Goal: Task Accomplishment & Management: Complete application form

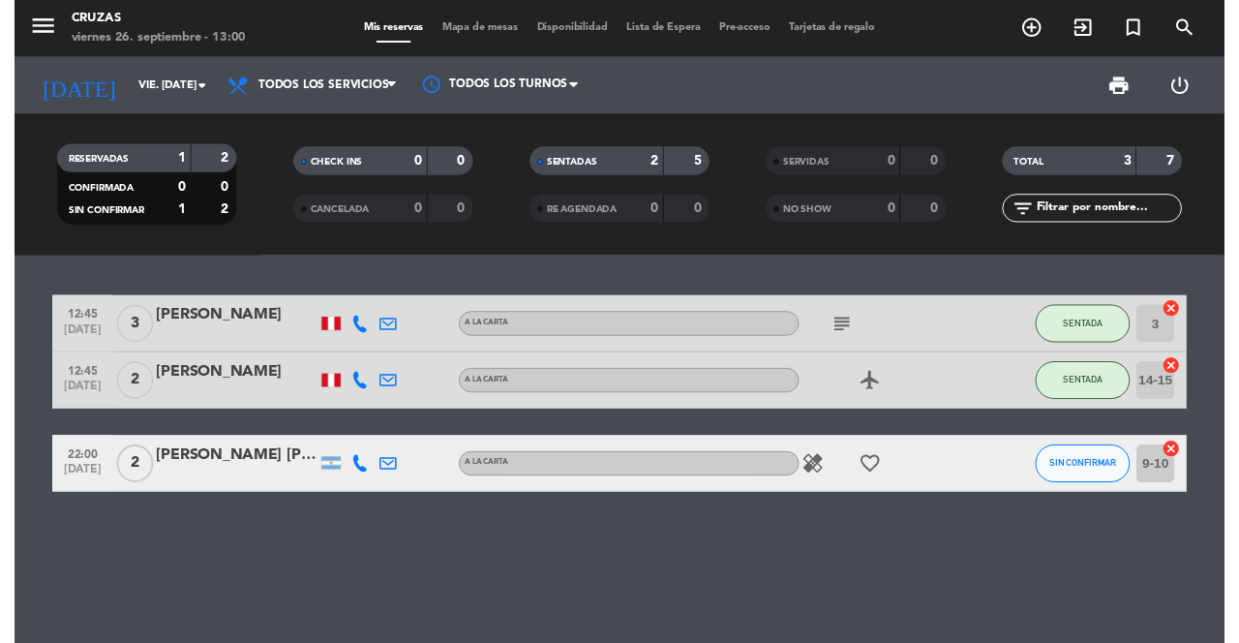
scroll to position [9, 0]
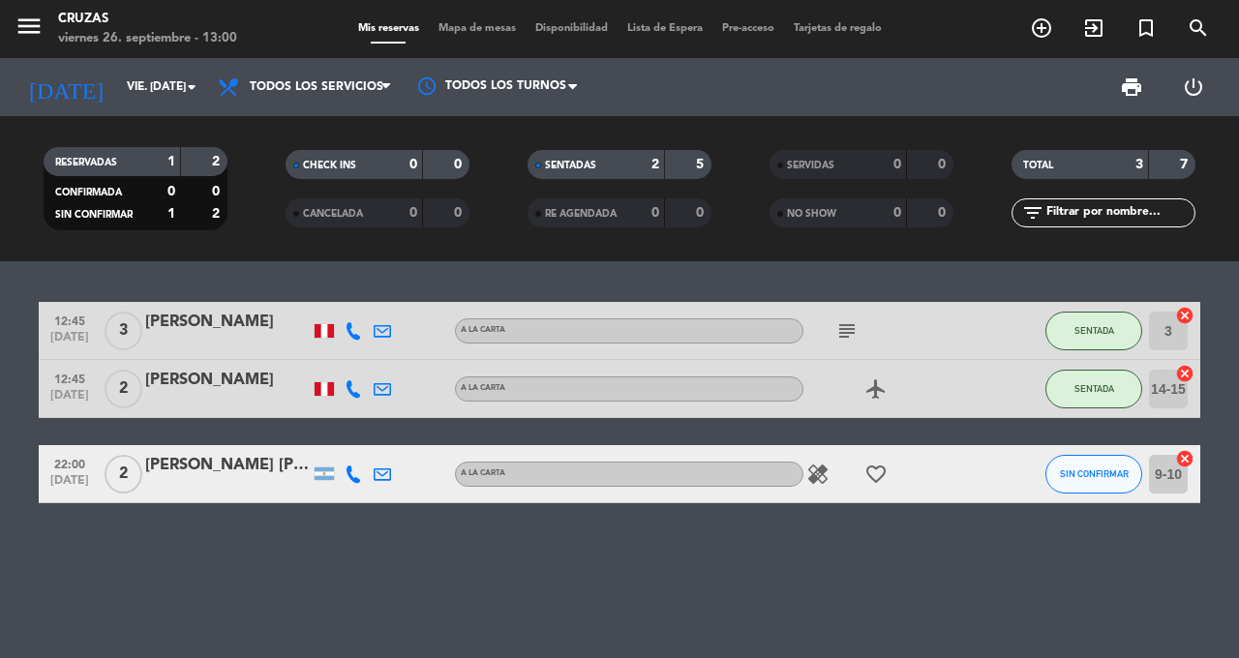
click at [40, 33] on button "menu" at bounding box center [29, 30] width 29 height 36
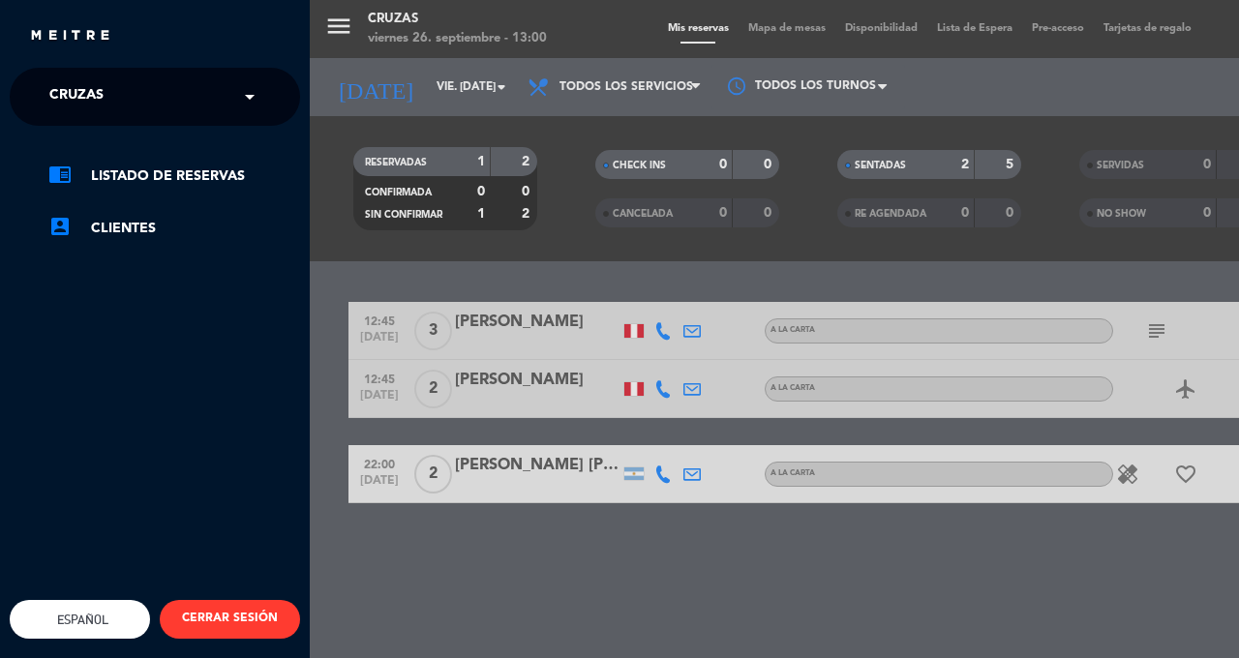
click at [89, 98] on span "Cruzas" at bounding box center [76, 96] width 54 height 41
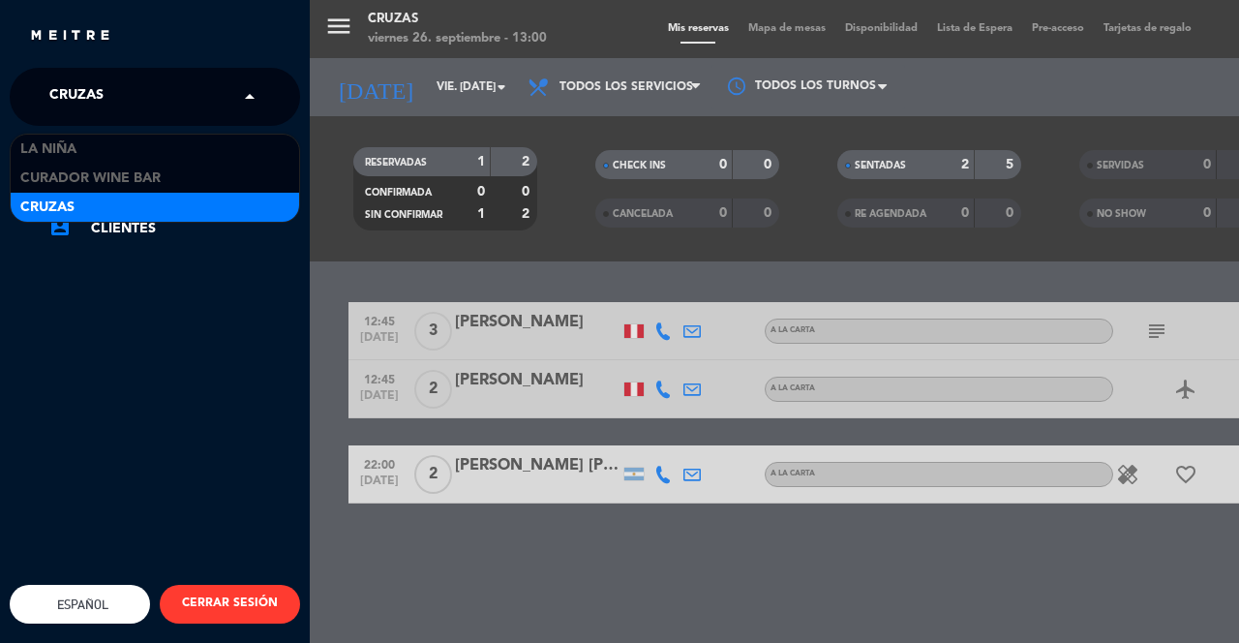
click at [70, 138] on span "La Niña" at bounding box center [48, 149] width 56 height 22
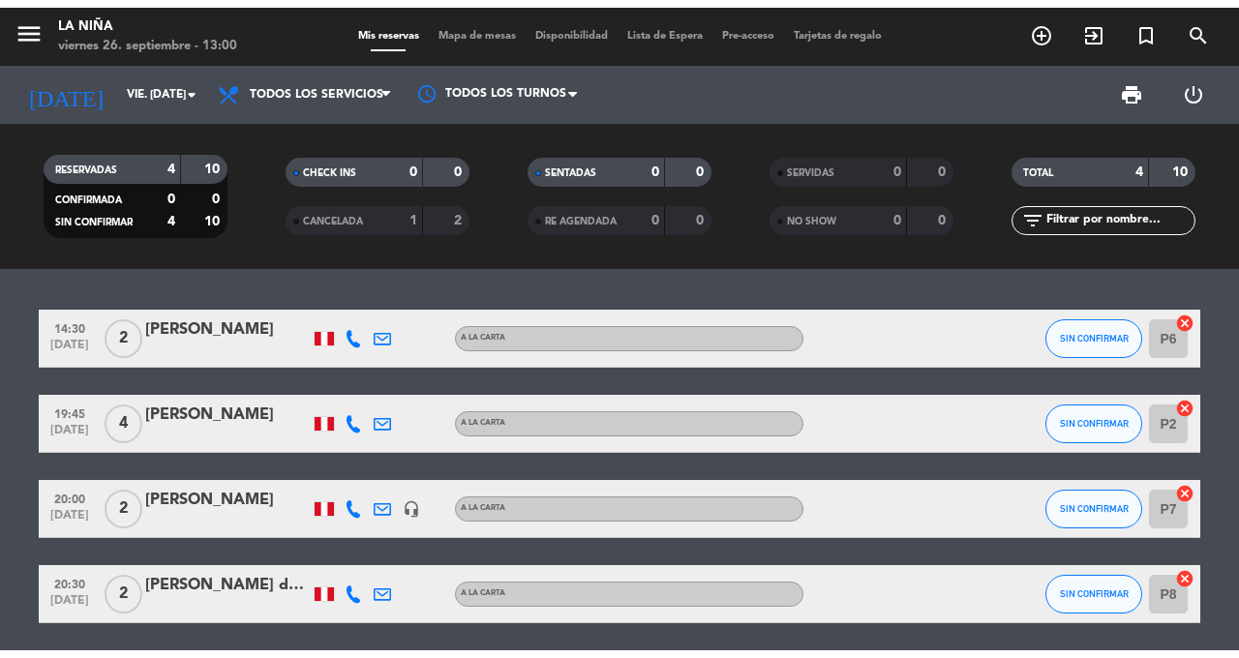
scroll to position [0, 0]
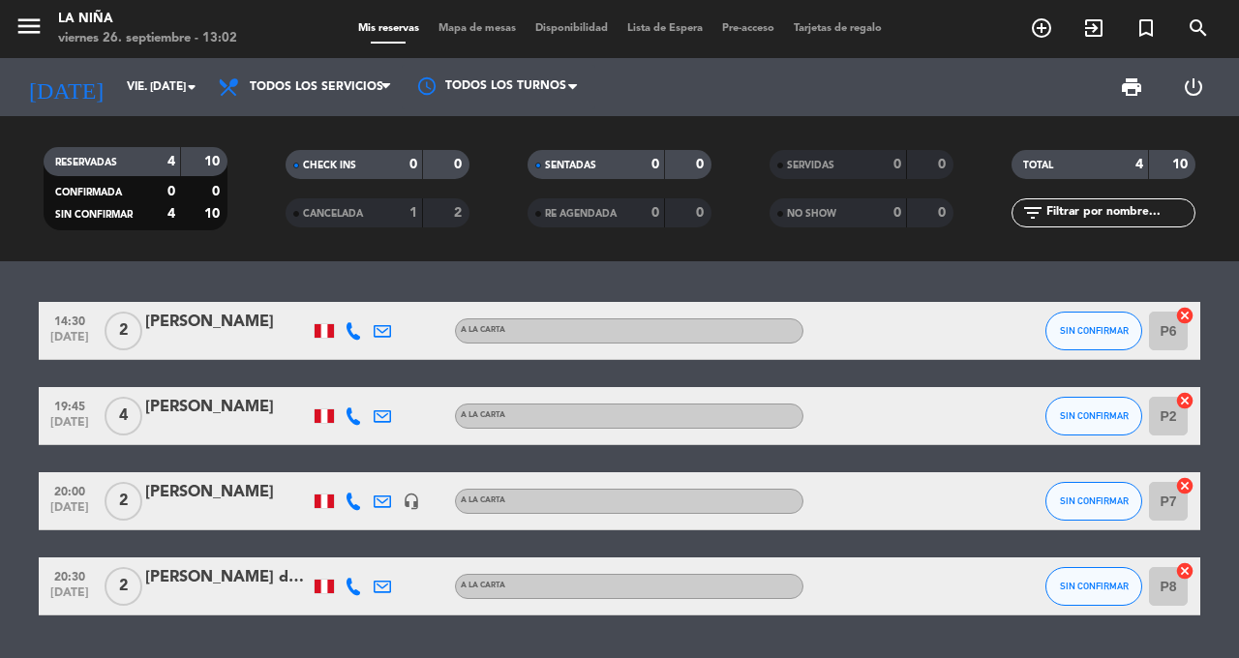
click at [1037, 35] on icon "add_circle_outline" at bounding box center [1041, 27] width 23 height 23
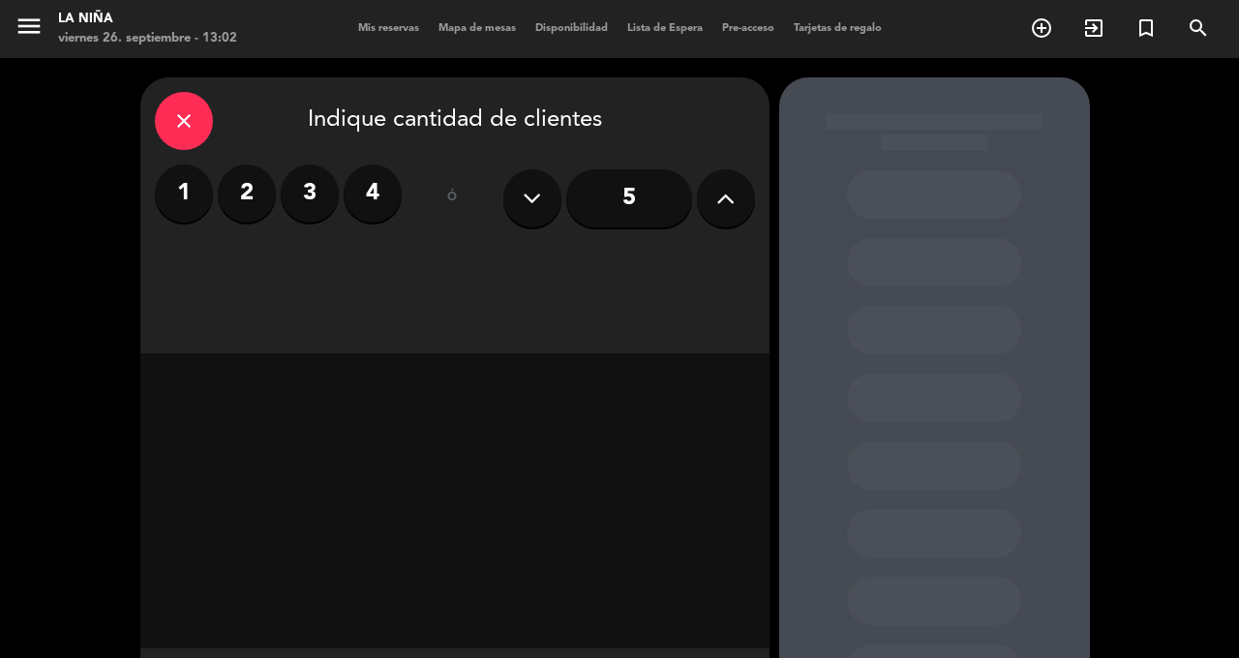
click at [714, 188] on button at bounding box center [726, 198] width 58 height 58
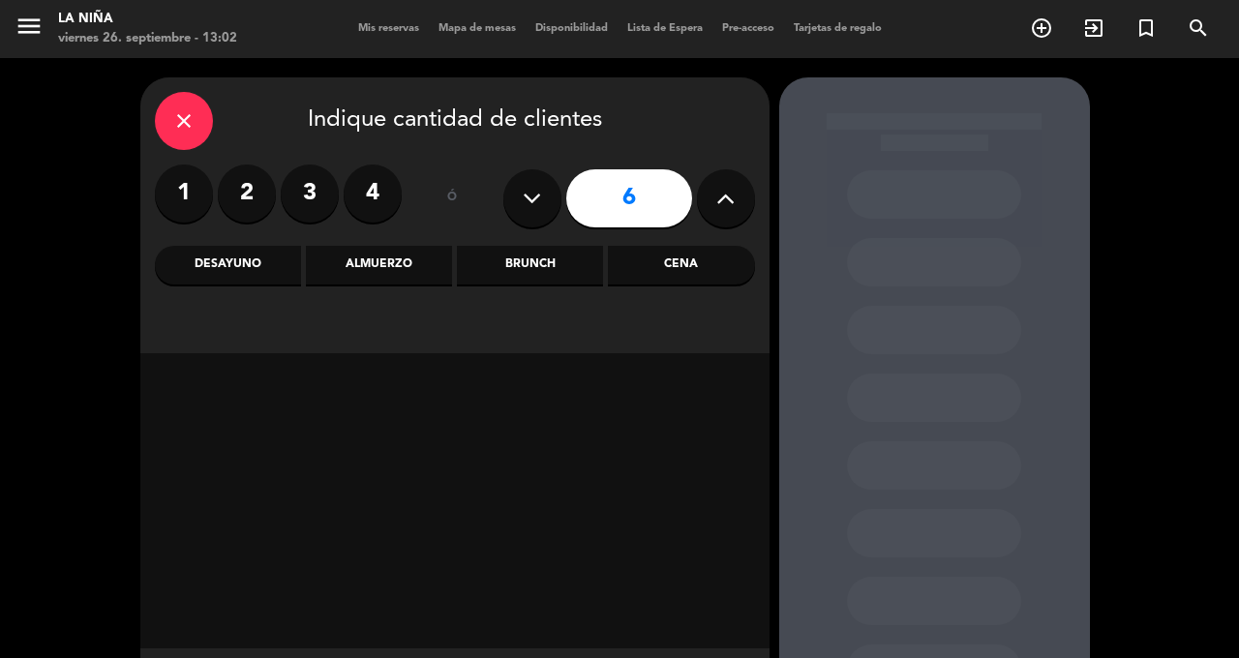
click at [694, 270] on div "Cena" at bounding box center [681, 265] width 146 height 39
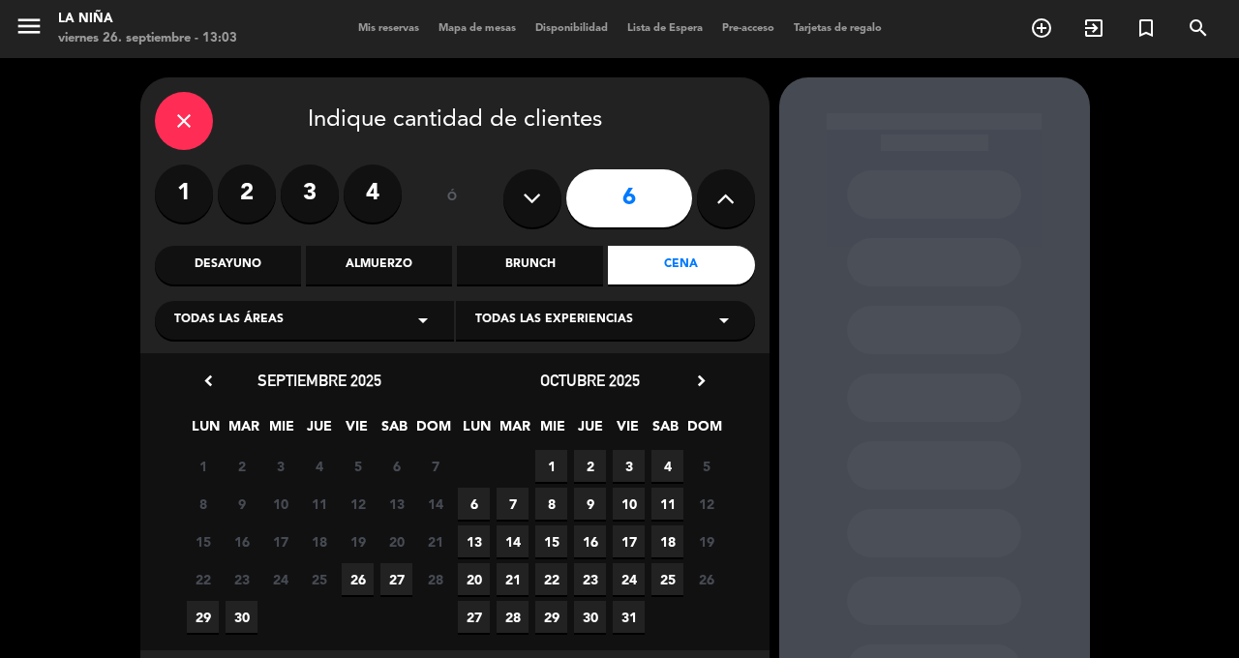
click at [367, 577] on span "26" at bounding box center [358, 579] width 32 height 32
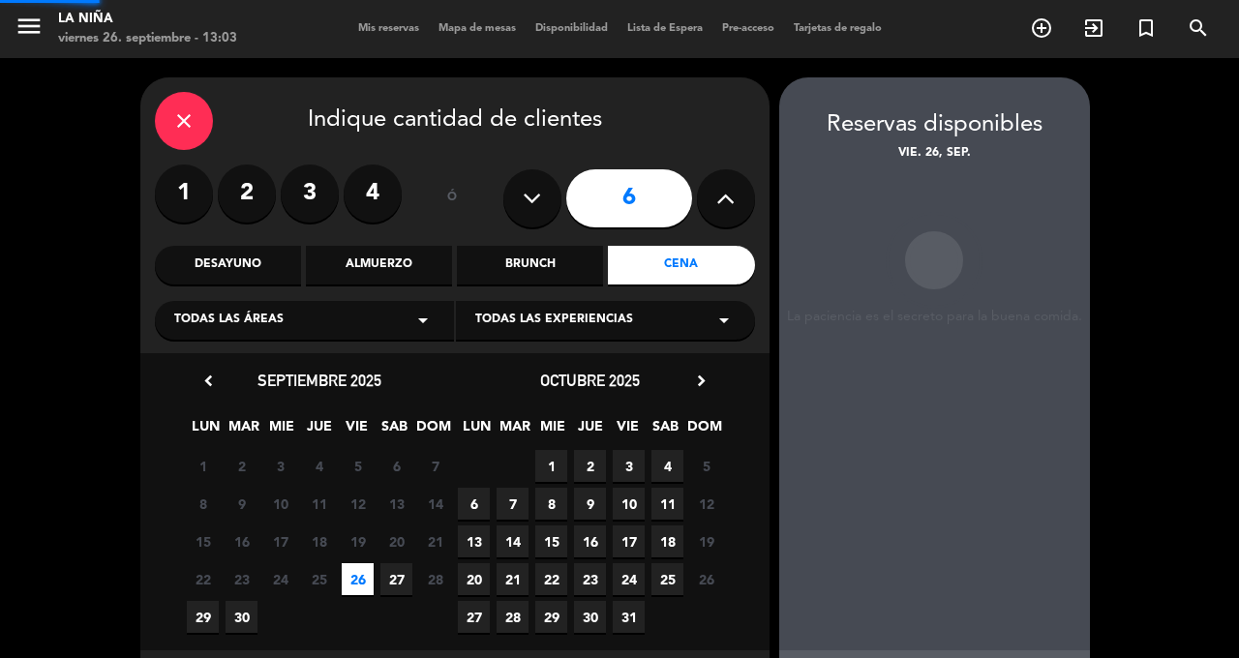
scroll to position [2, 0]
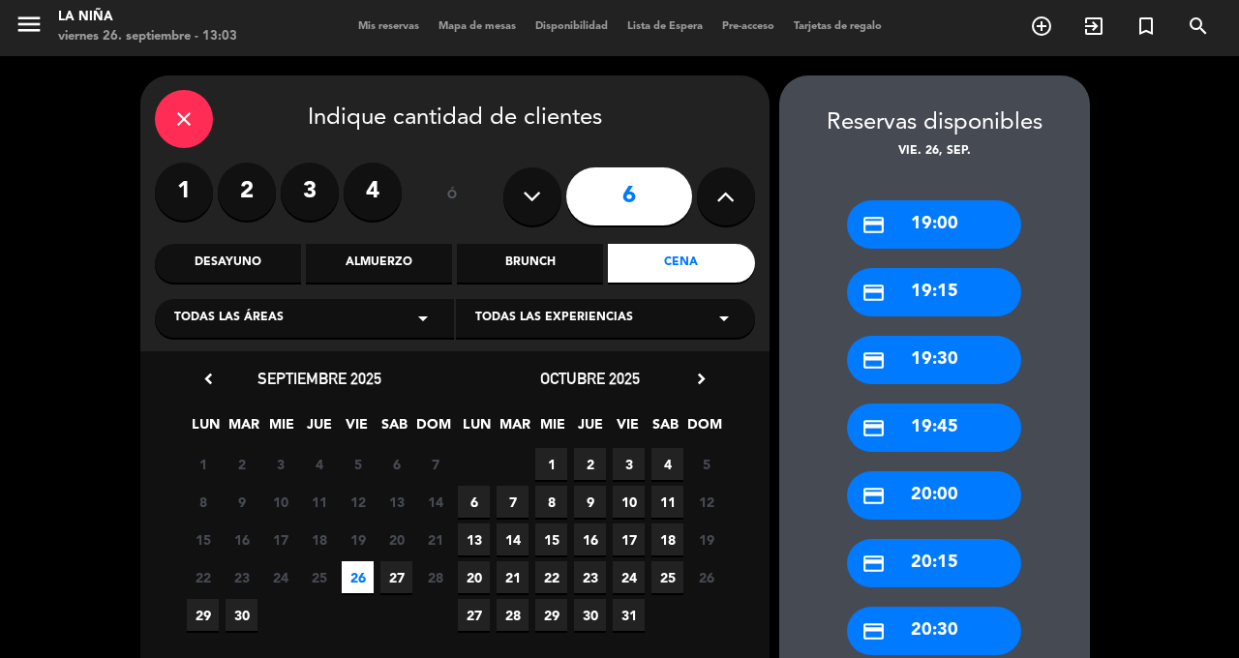
click at [956, 200] on div "credit_card 19:00" at bounding box center [934, 224] width 174 height 48
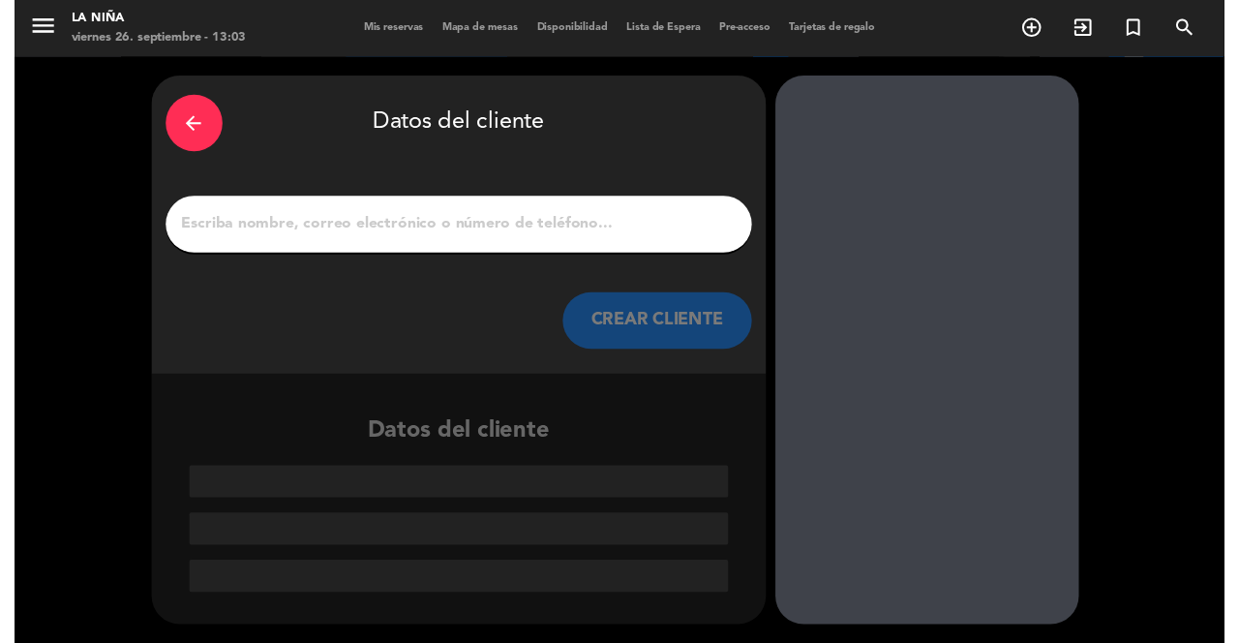
scroll to position [0, 0]
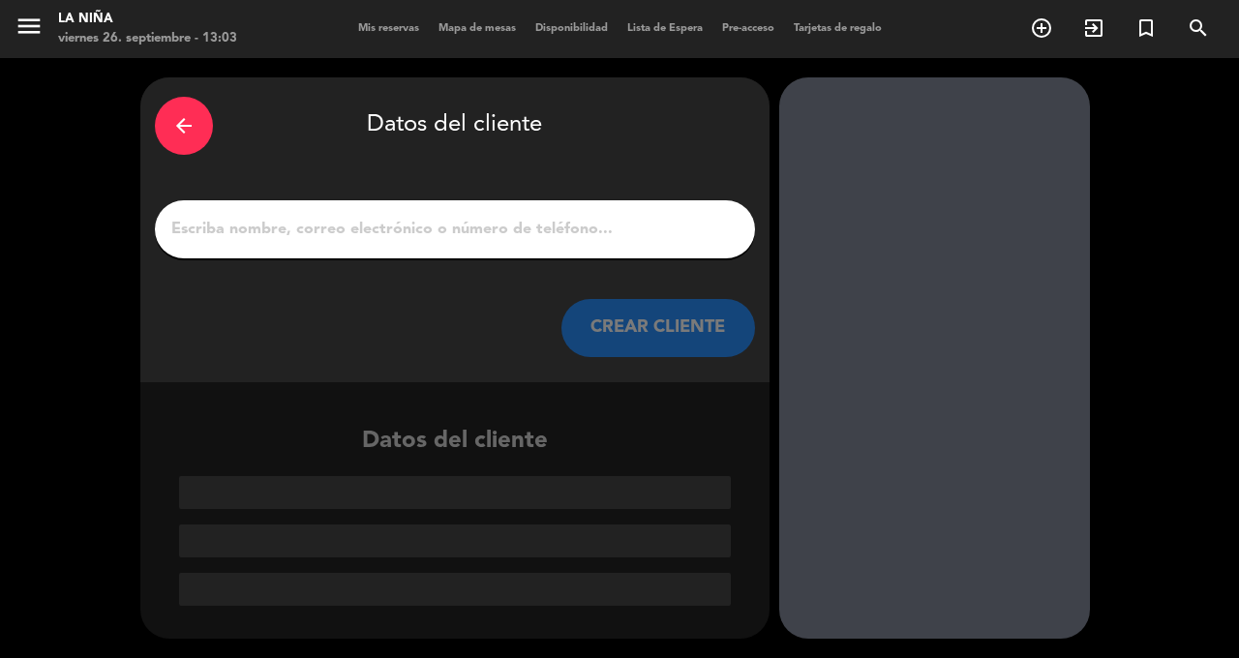
click at [603, 216] on input "1" at bounding box center [454, 229] width 571 height 27
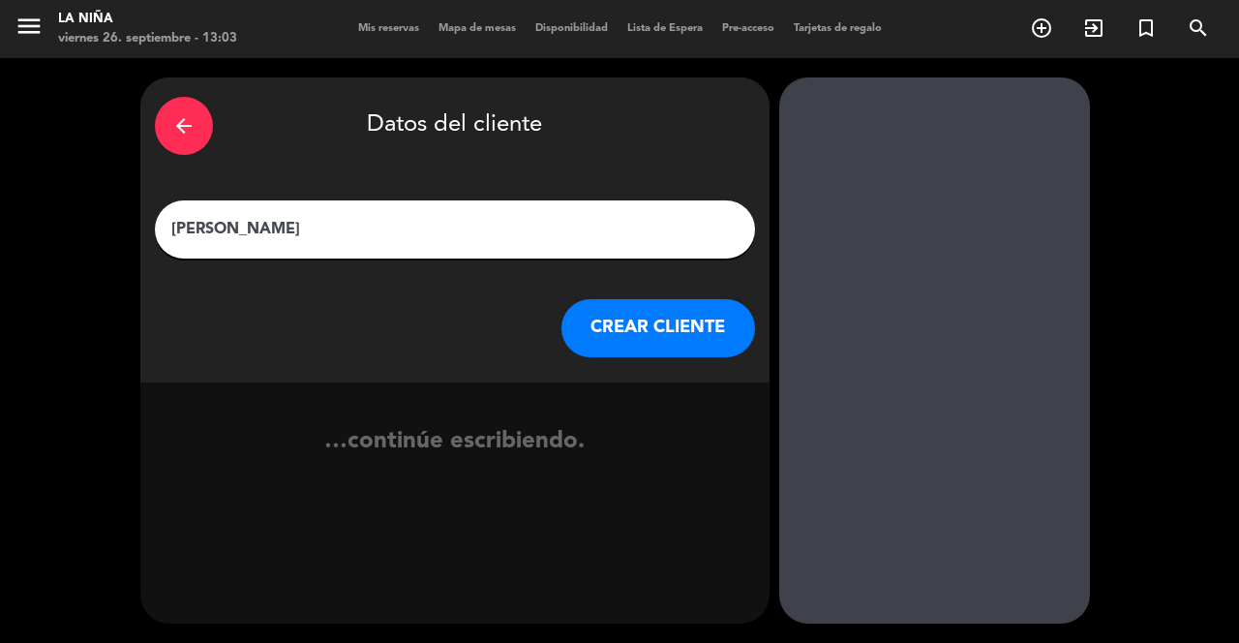
type input "Jose Duarte"
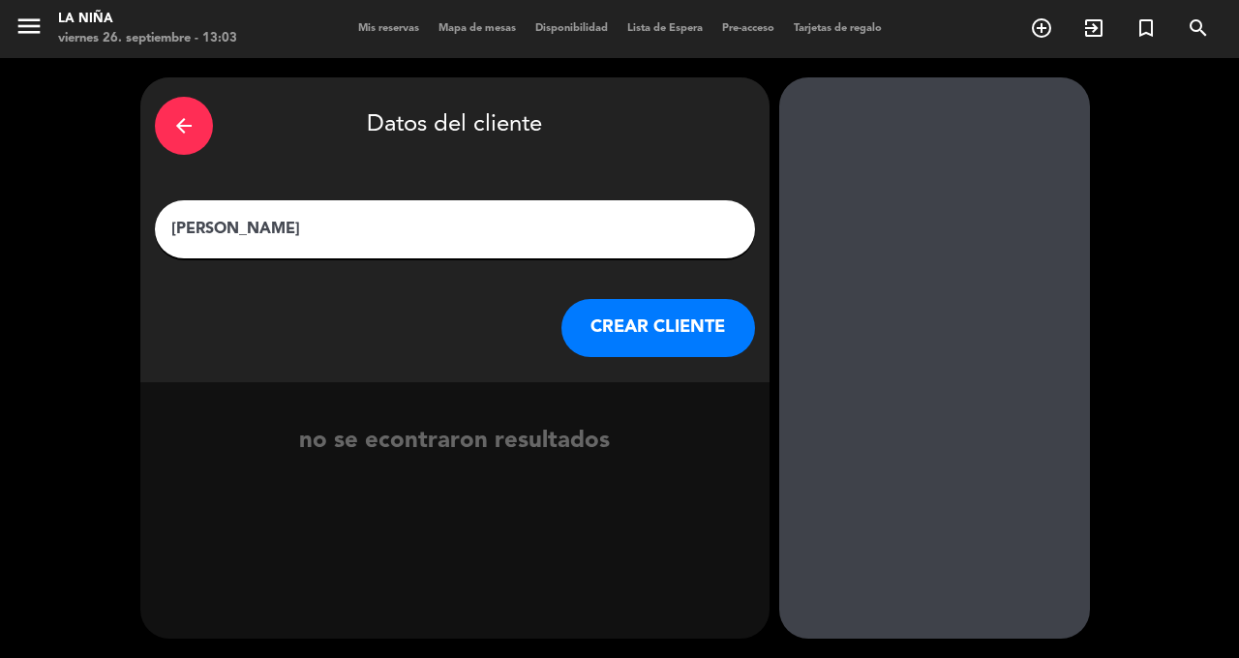
click at [657, 299] on button "CREAR CLIENTE" at bounding box center [658, 328] width 194 height 58
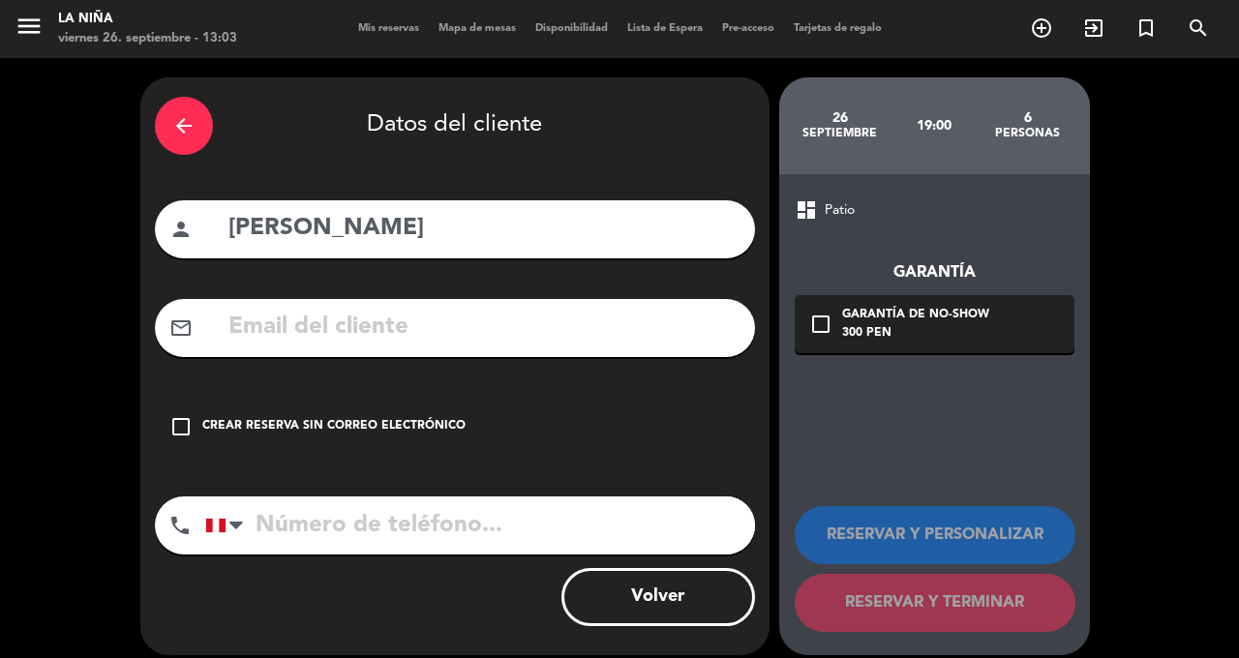
click at [205, 417] on div "Crear reserva sin correo electrónico" at bounding box center [333, 426] width 263 height 19
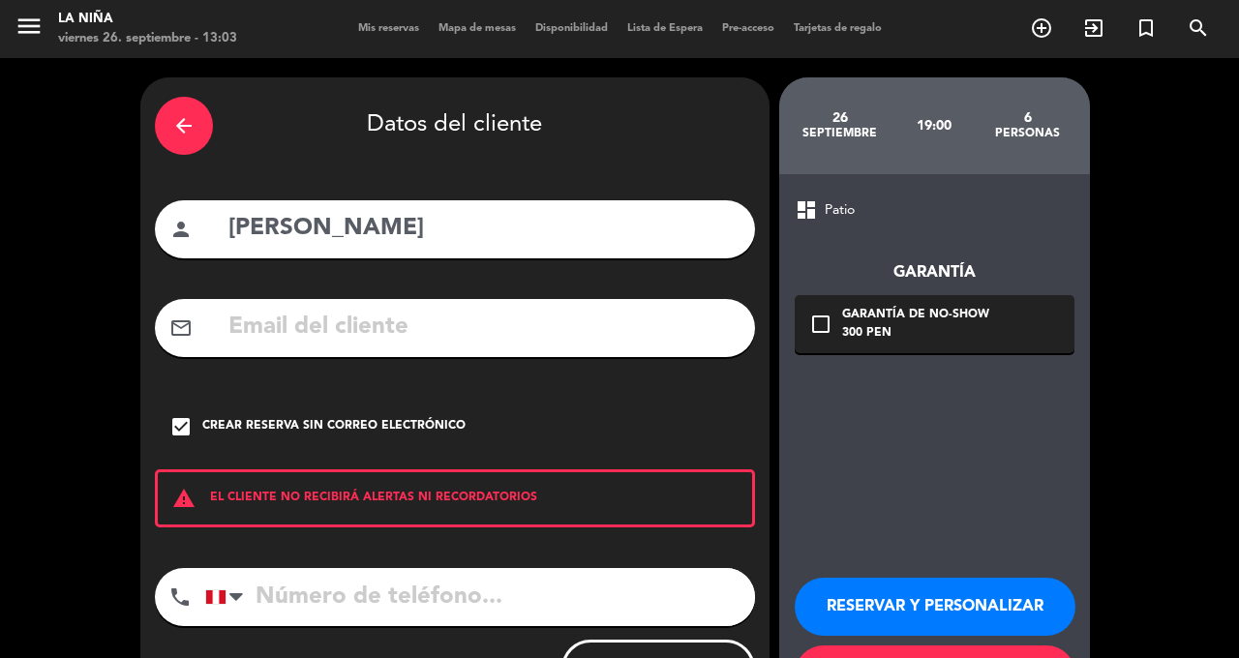
click at [317, 568] on input "tel" at bounding box center [480, 597] width 550 height 58
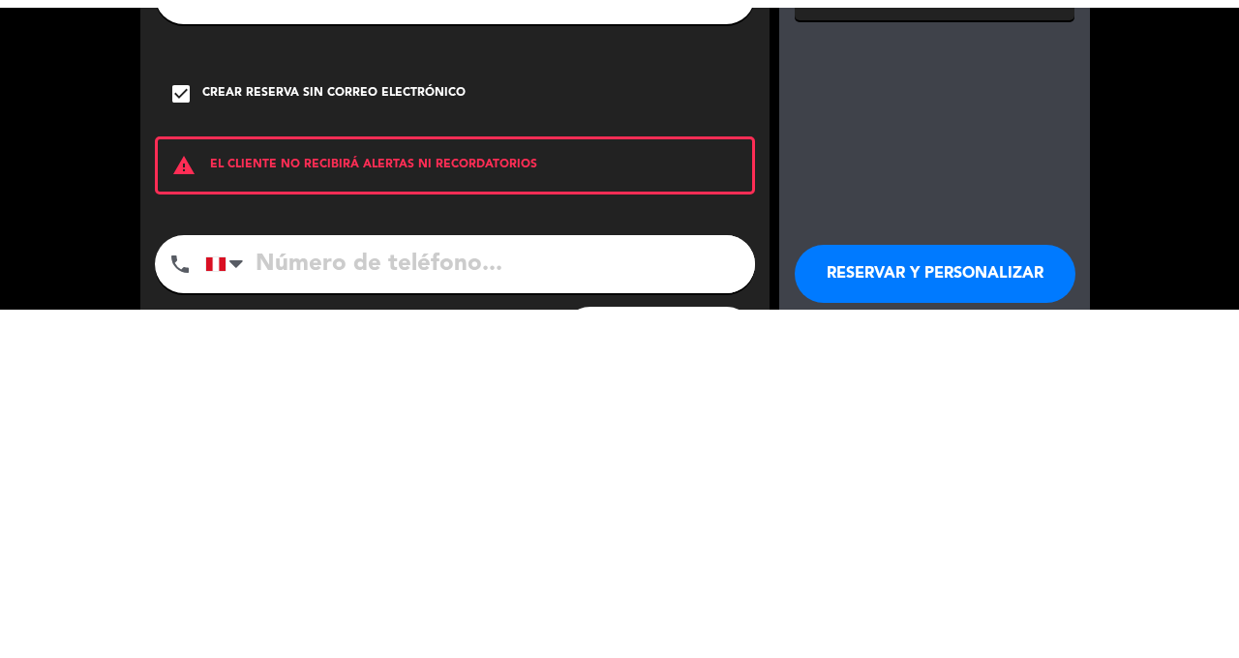
scroll to position [93, 0]
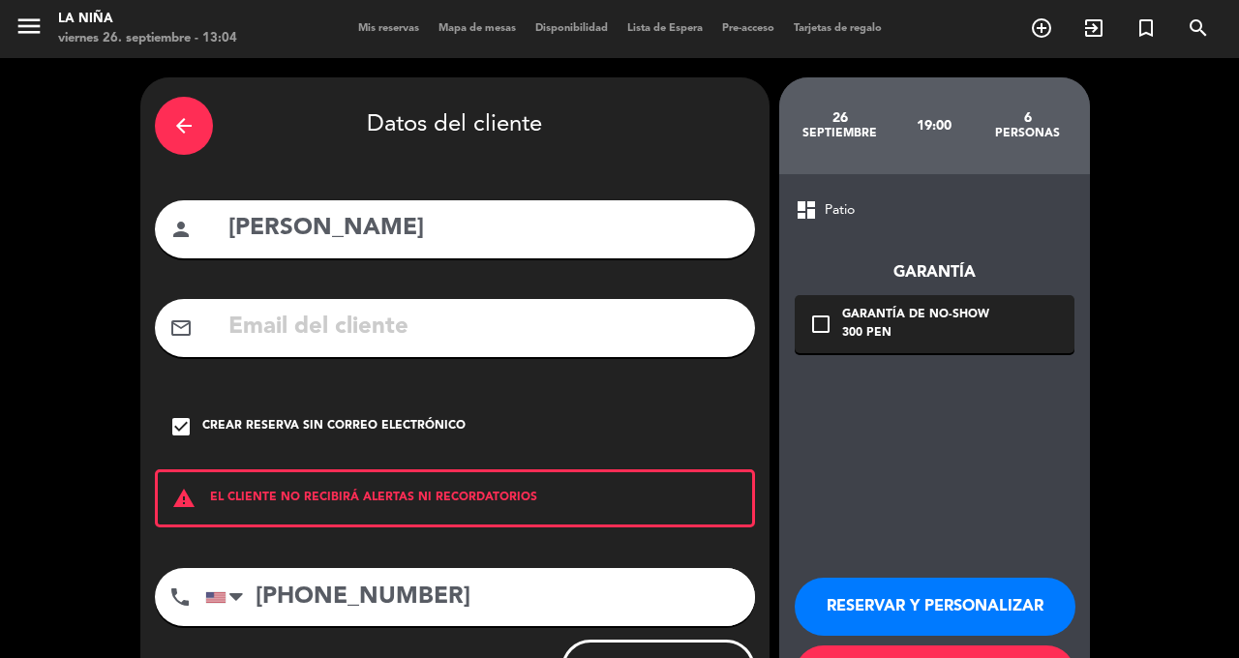
type input "+16179536703"
click at [899, 578] on button "RESERVAR Y PERSONALIZAR" at bounding box center [934, 607] width 281 height 58
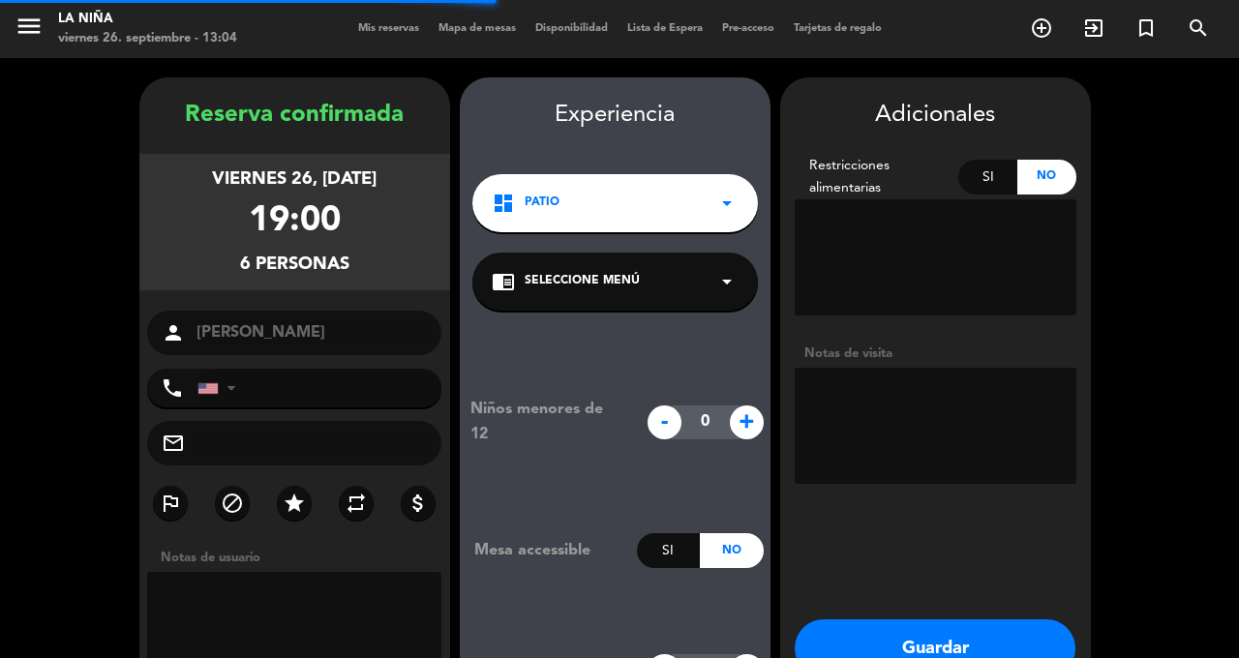
type input "+16179536703"
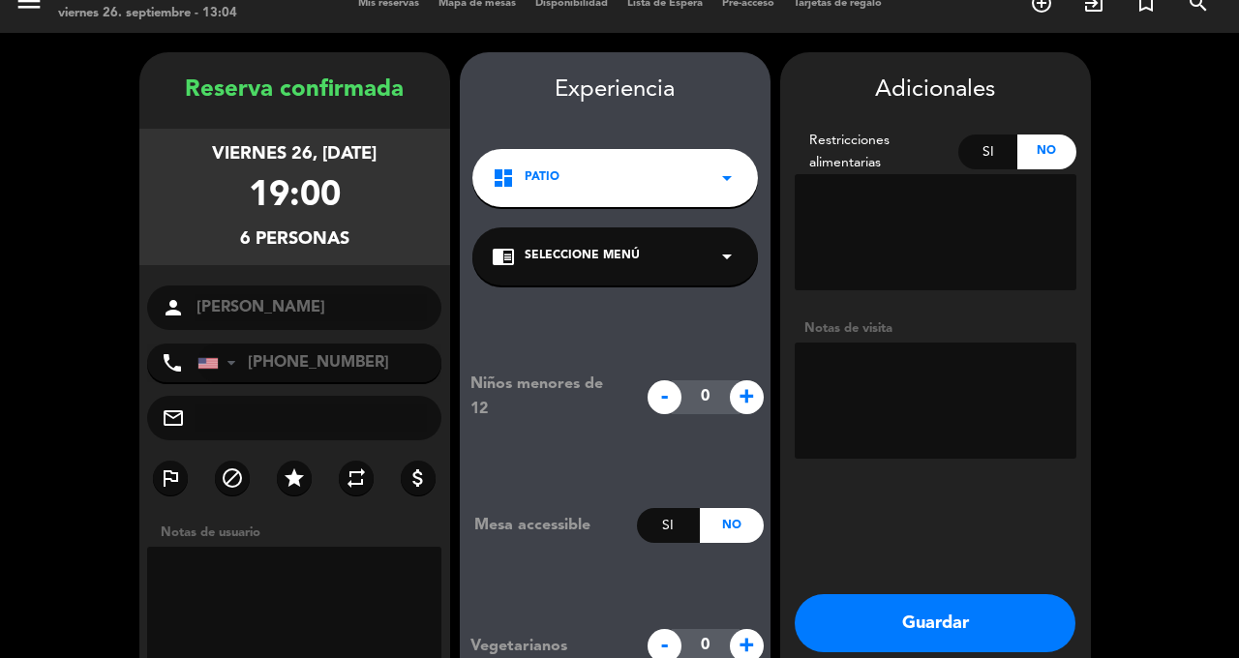
click at [696, 227] on div "chrome_reader_mode Seleccione Menú arrow_drop_down" at bounding box center [614, 256] width 285 height 58
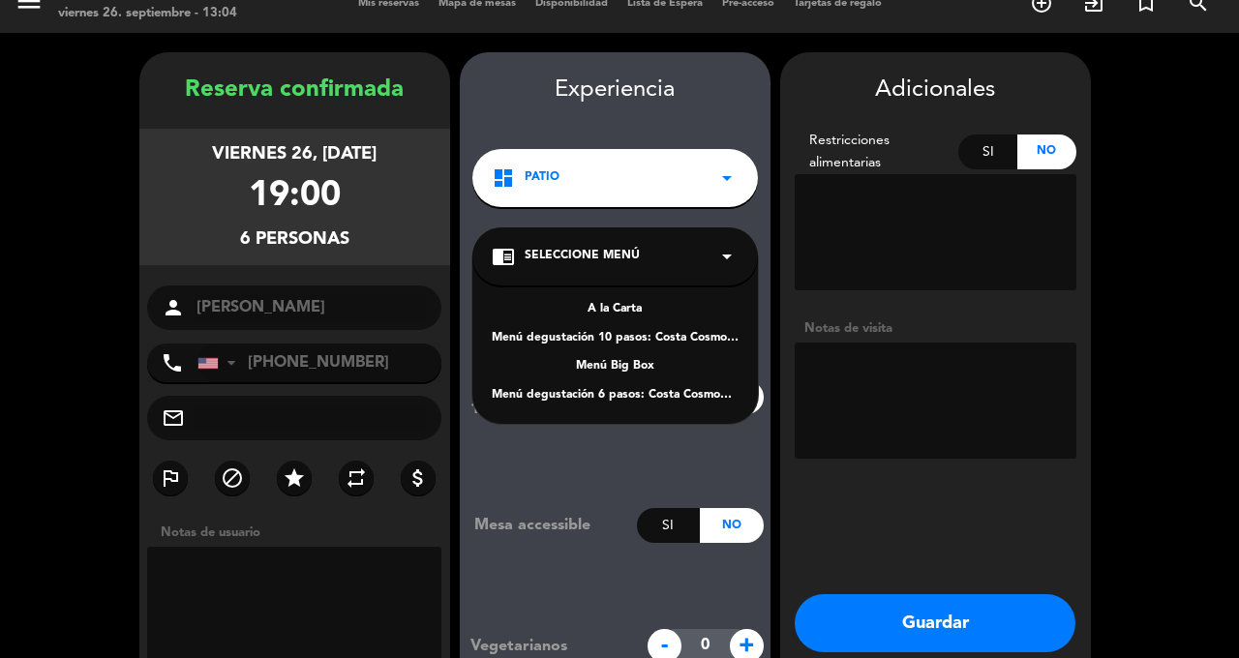
click at [701, 386] on div "Menú degustación 6 pasos: Costa Cosmopolita" at bounding box center [615, 395] width 247 height 19
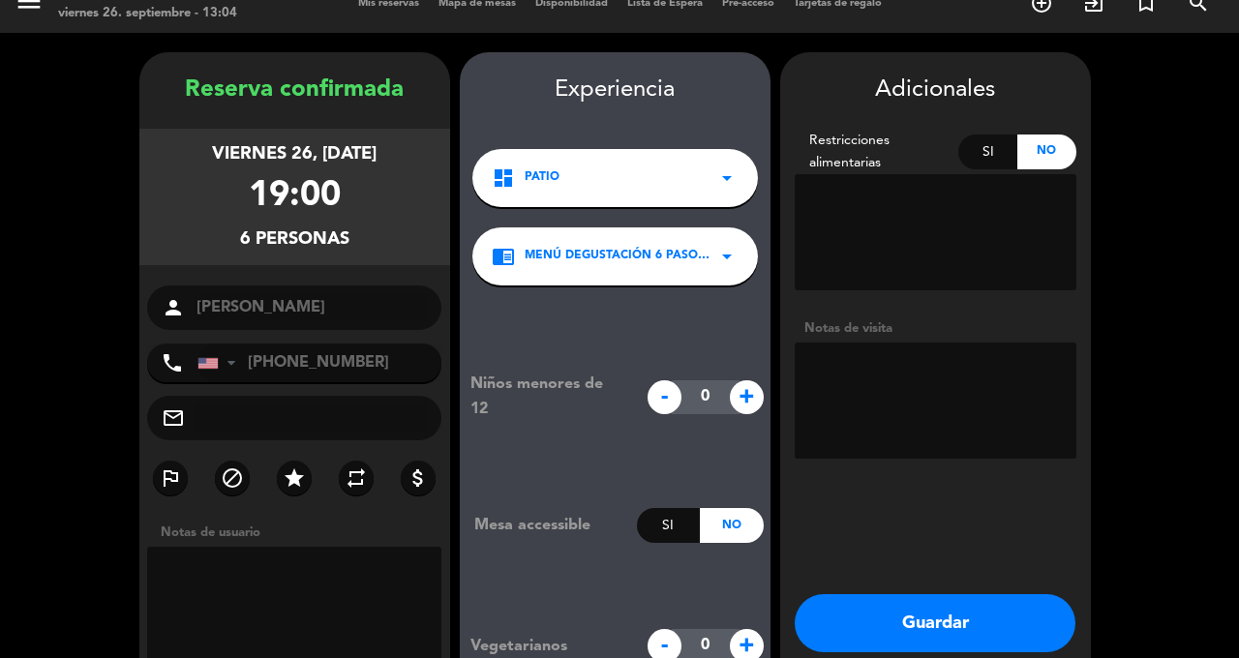
scroll to position [0, 0]
click at [719, 265] on icon "arrow_drop_down" at bounding box center [726, 256] width 23 height 23
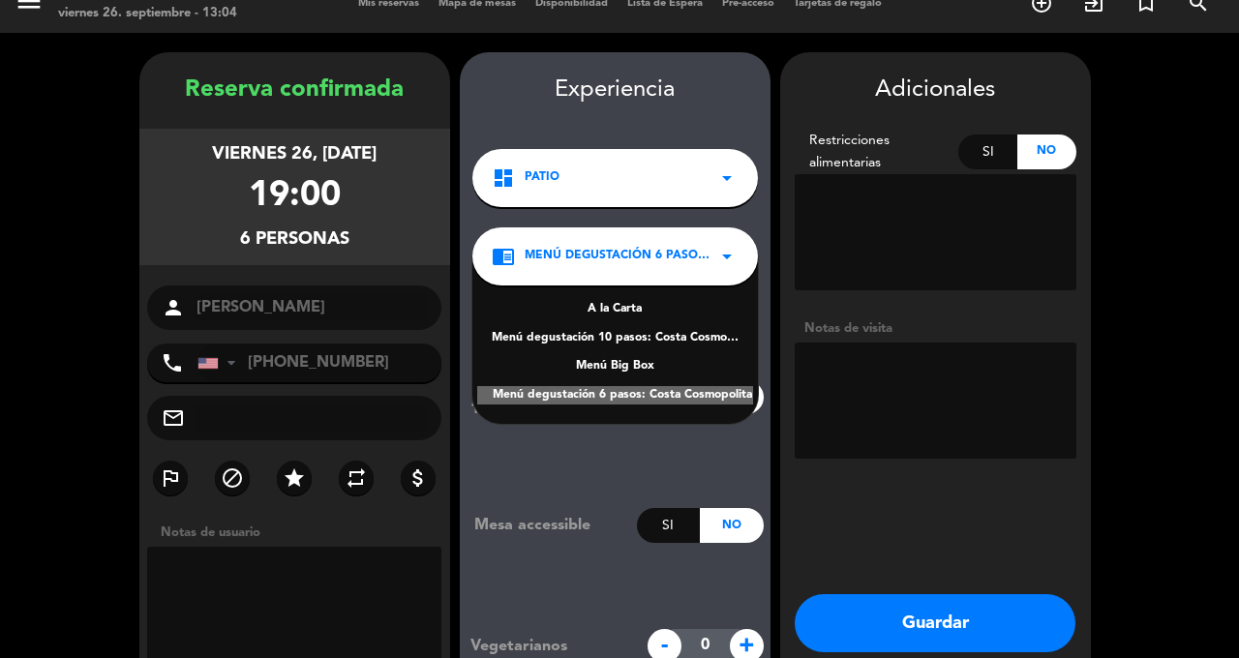
click at [687, 397] on div "Menú degustación 6 pasos: Costa Cosmopolita" at bounding box center [615, 395] width 276 height 19
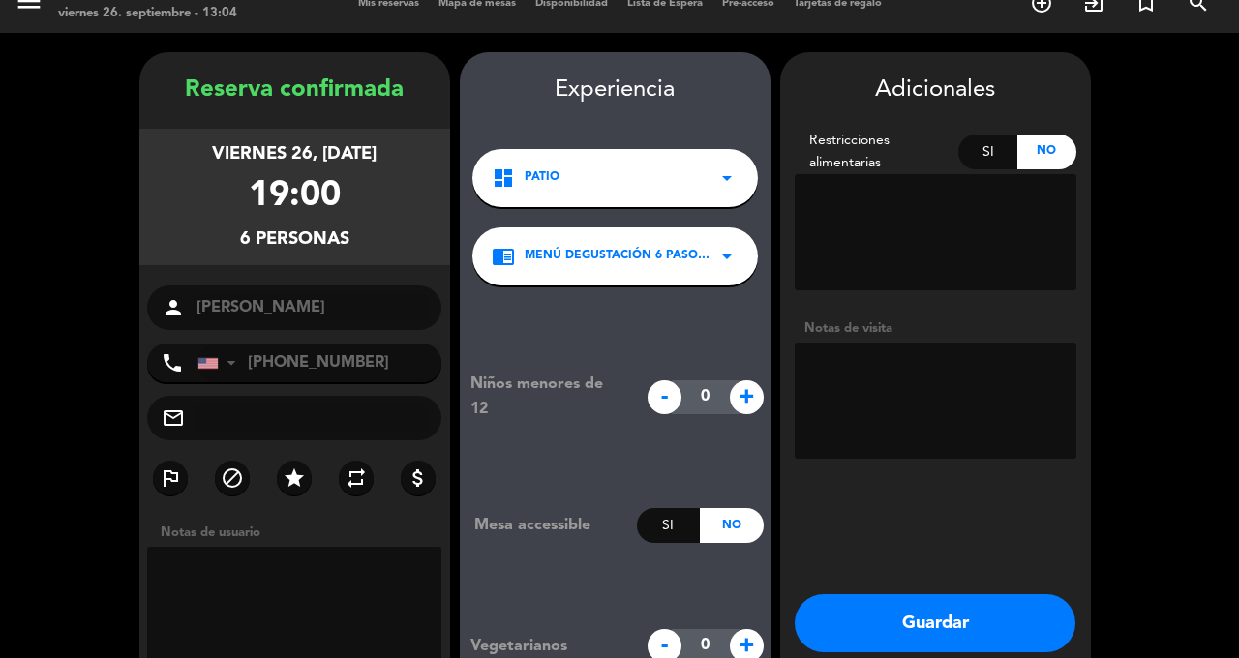
click at [944, 372] on textarea at bounding box center [935, 401] width 282 height 116
type textarea "Md 6 pasos + maridaje"
click at [942, 594] on button "Guardar" at bounding box center [934, 623] width 281 height 58
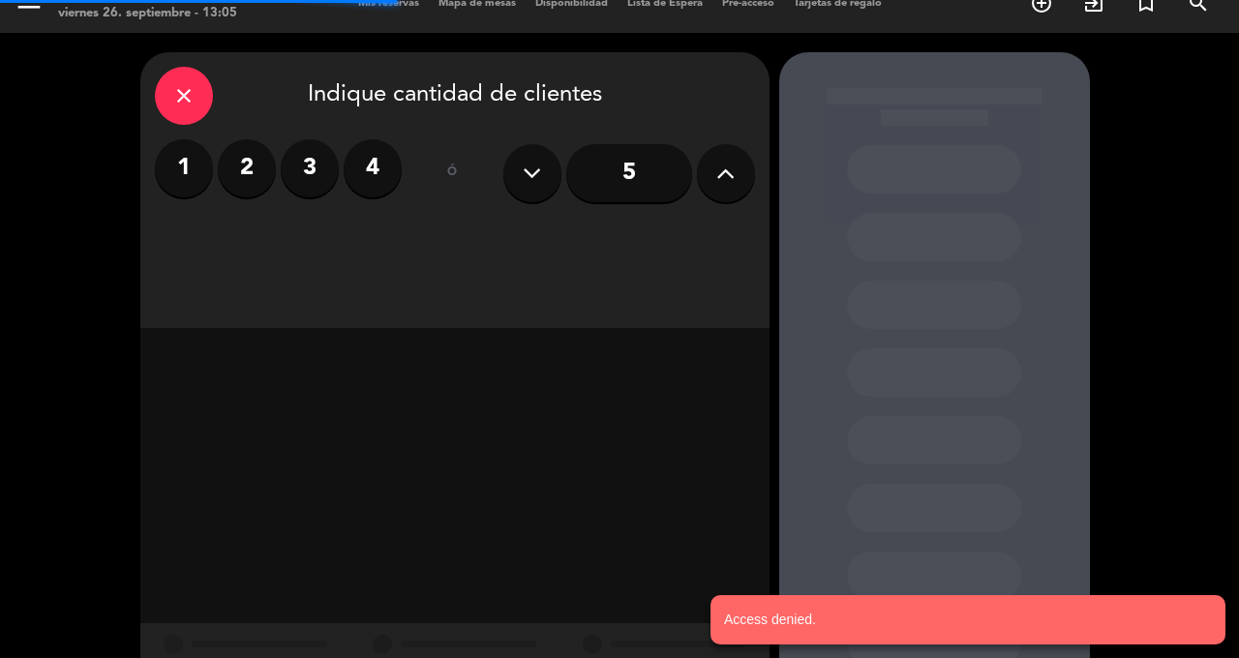
scroll to position [0, 0]
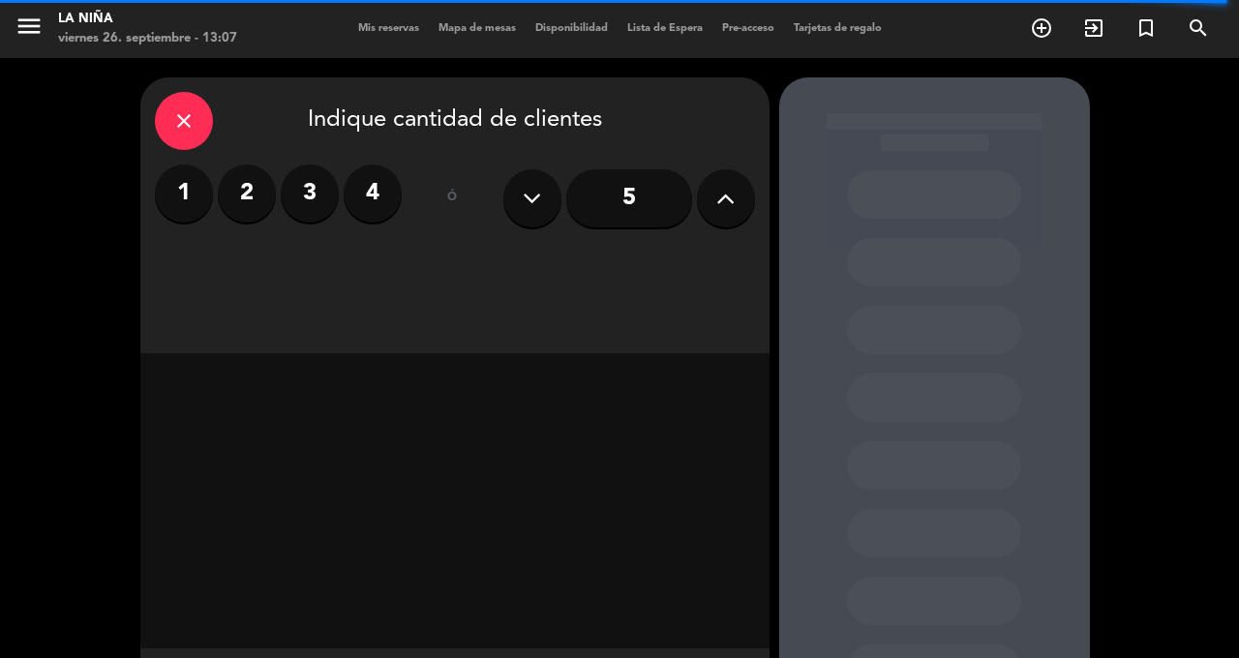
click at [728, 184] on icon at bounding box center [725, 198] width 18 height 29
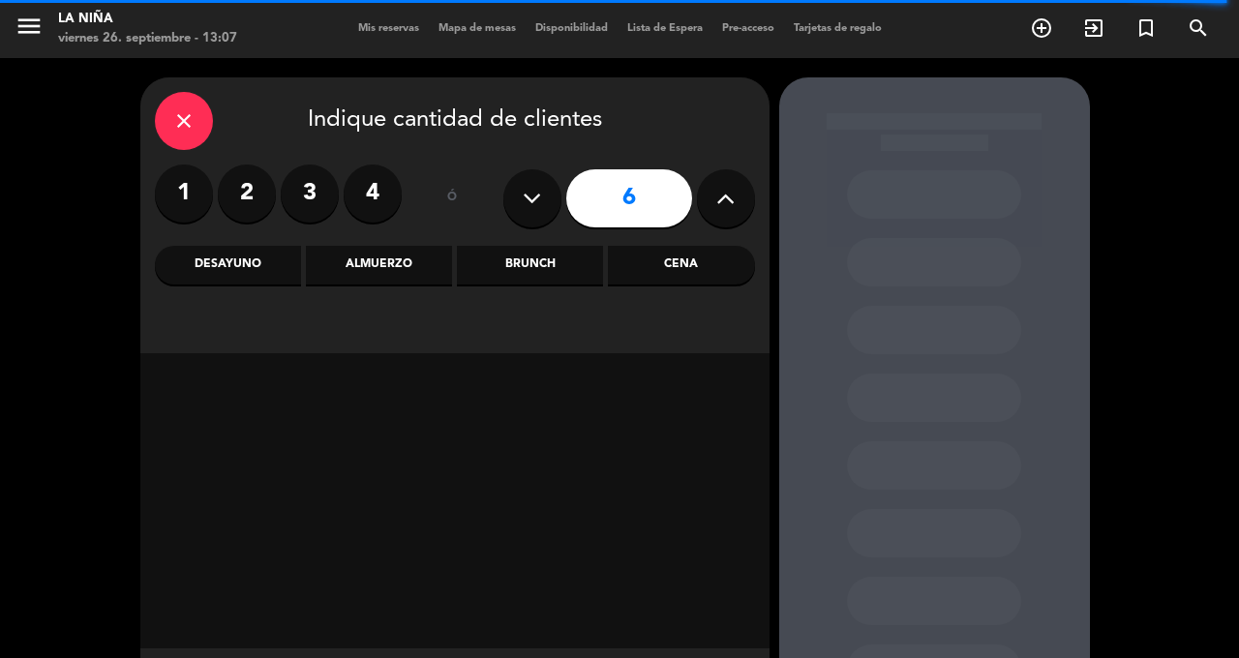
click at [687, 246] on div "Cena" at bounding box center [681, 265] width 146 height 39
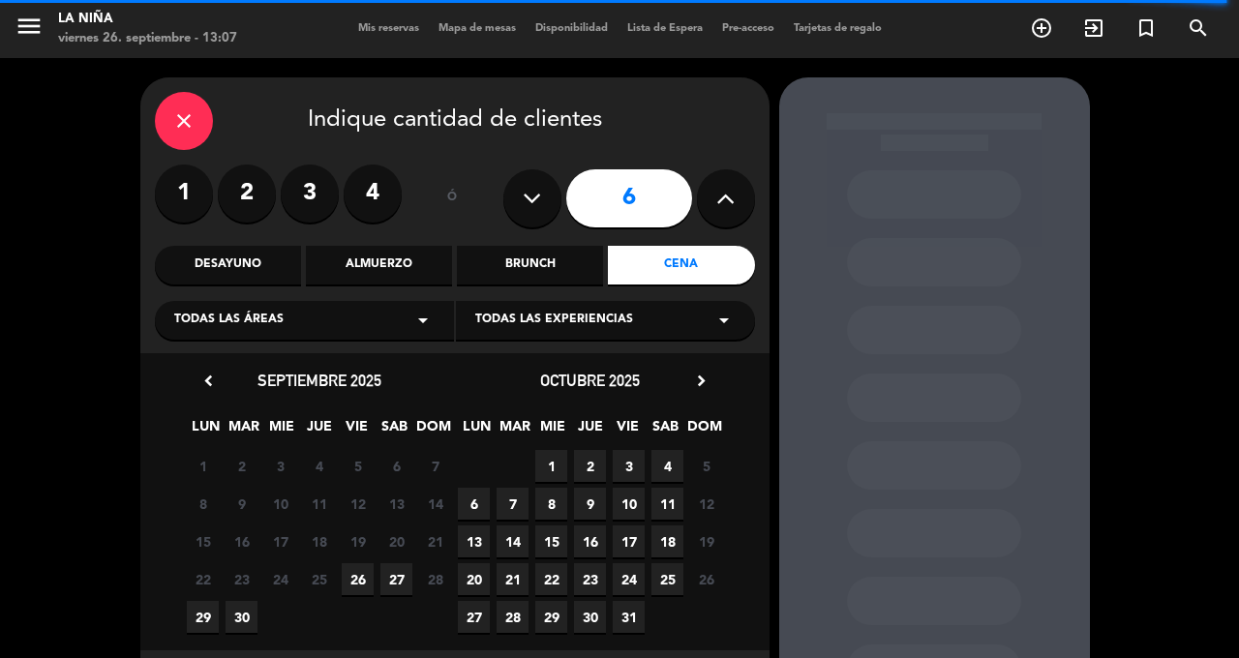
click at [369, 563] on span "26" at bounding box center [358, 579] width 32 height 32
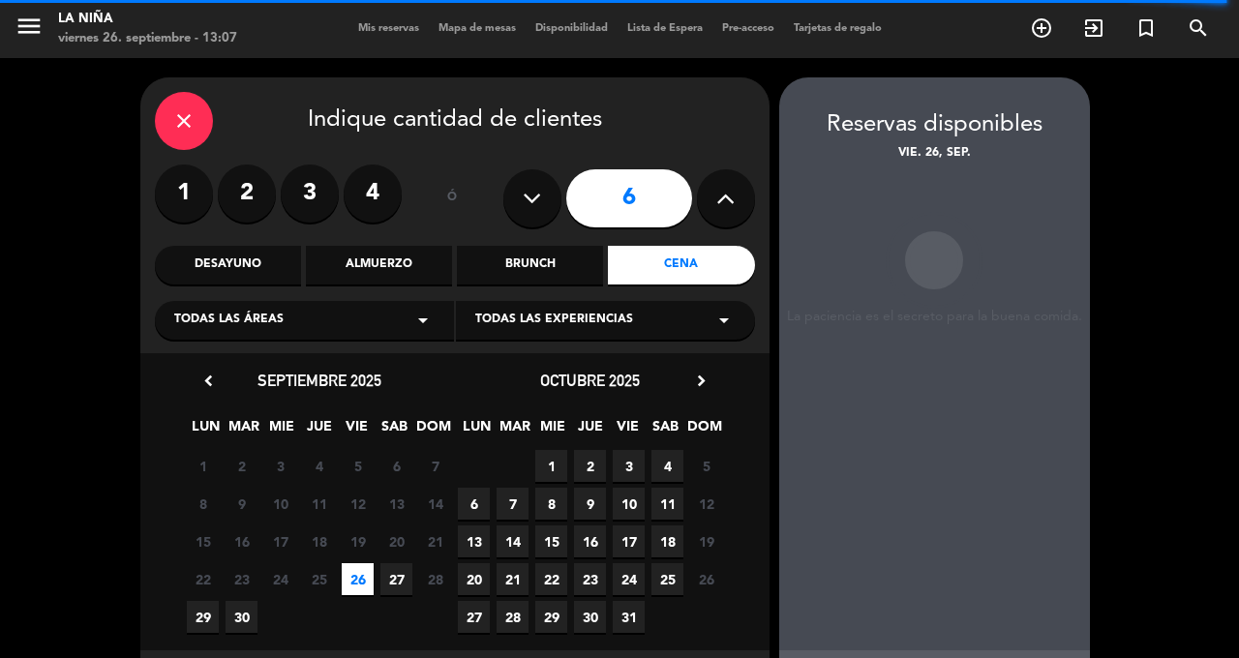
scroll to position [2, 0]
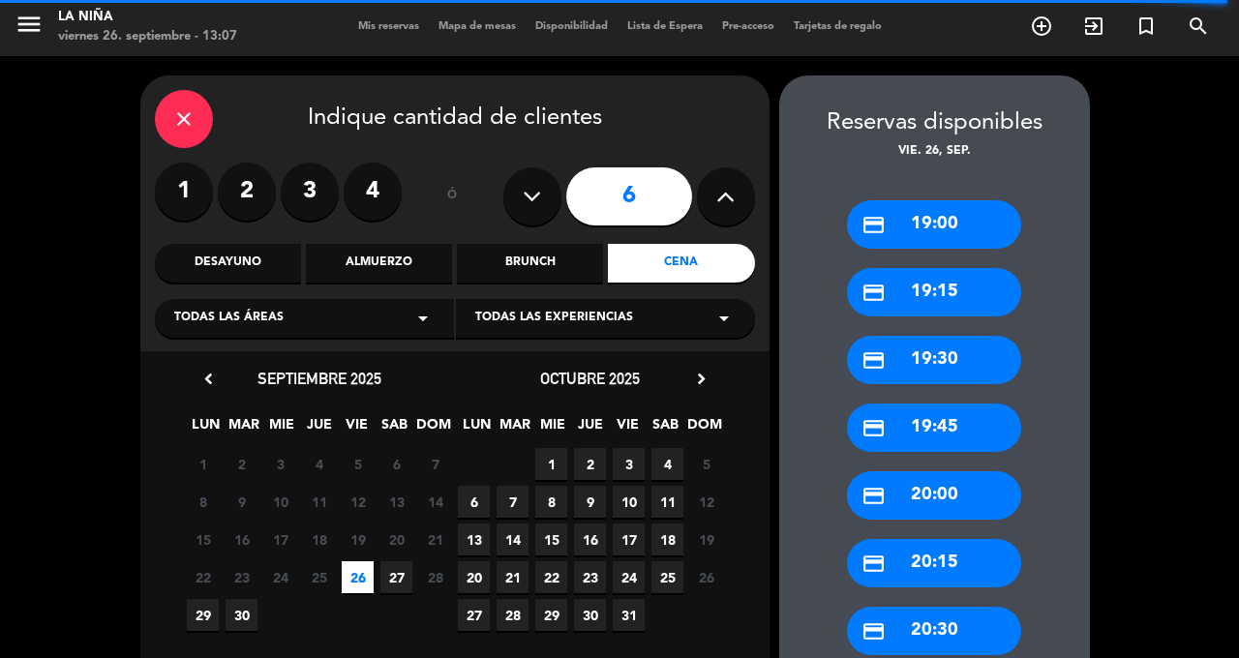
click at [958, 200] on div "credit_card 19:00" at bounding box center [934, 224] width 174 height 48
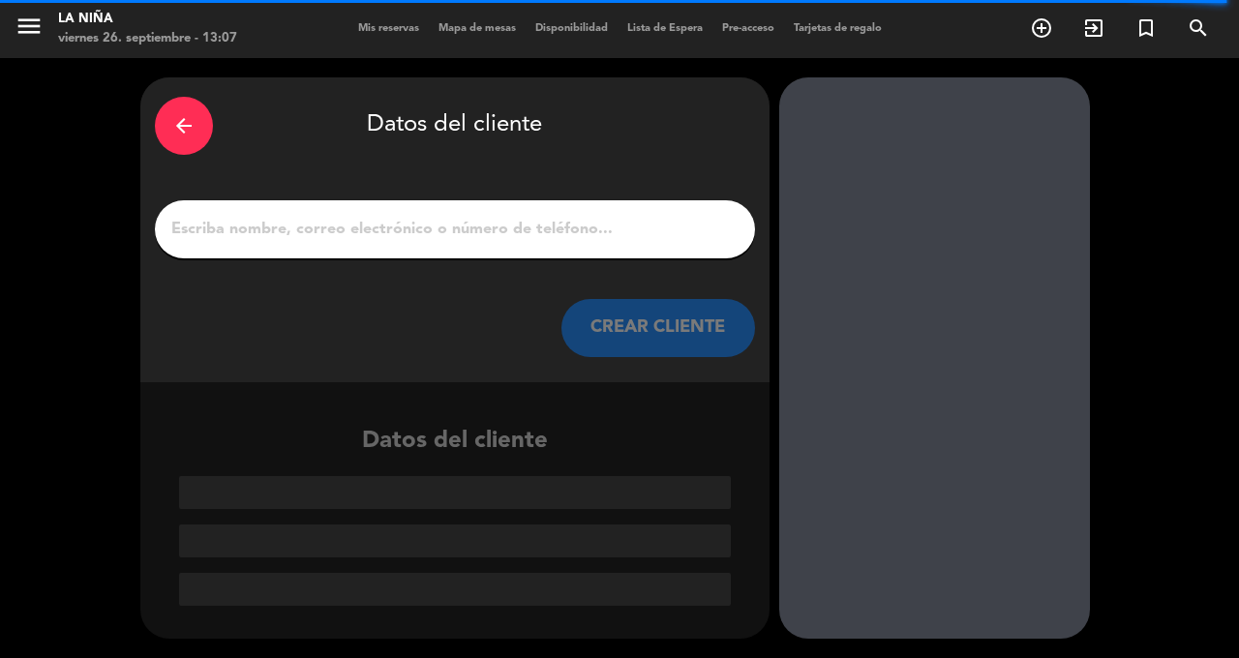
scroll to position [0, 0]
click at [184, 114] on icon "arrow_back" at bounding box center [183, 125] width 23 height 23
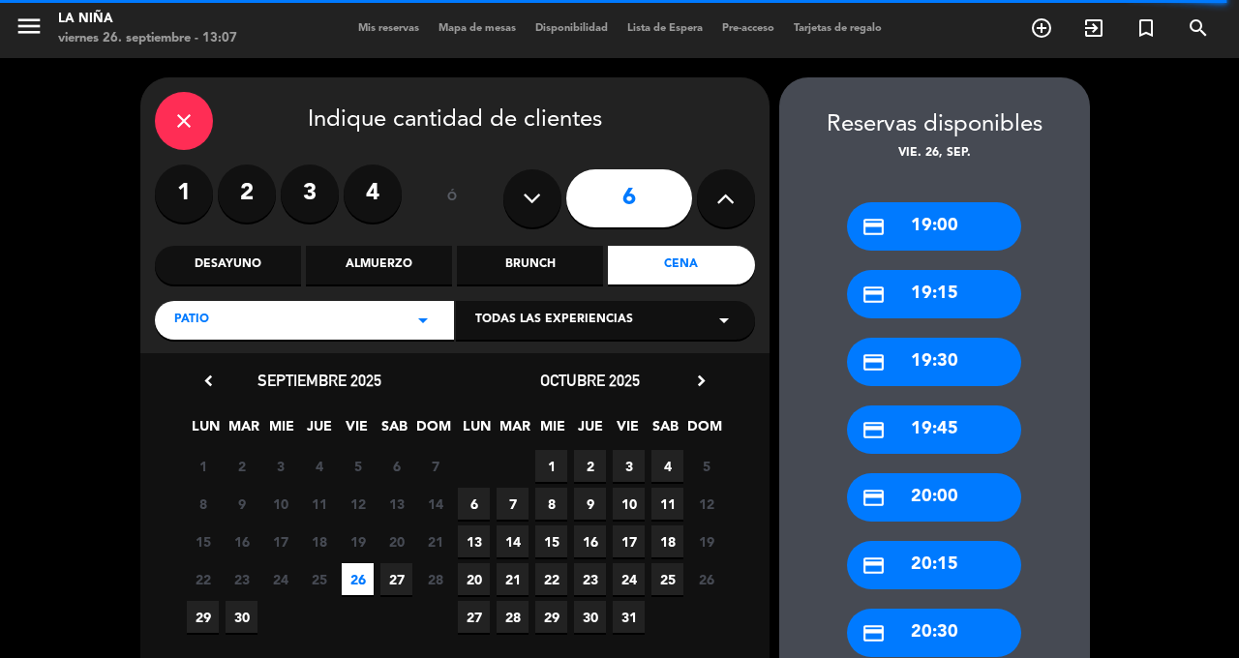
click at [196, 92] on div "close" at bounding box center [184, 121] width 58 height 58
click at [177, 92] on div "close" at bounding box center [184, 121] width 58 height 58
click at [191, 109] on icon "close" at bounding box center [183, 120] width 23 height 23
click at [186, 109] on icon "close" at bounding box center [183, 120] width 23 height 23
